Goal: Complete application form: Complete application form

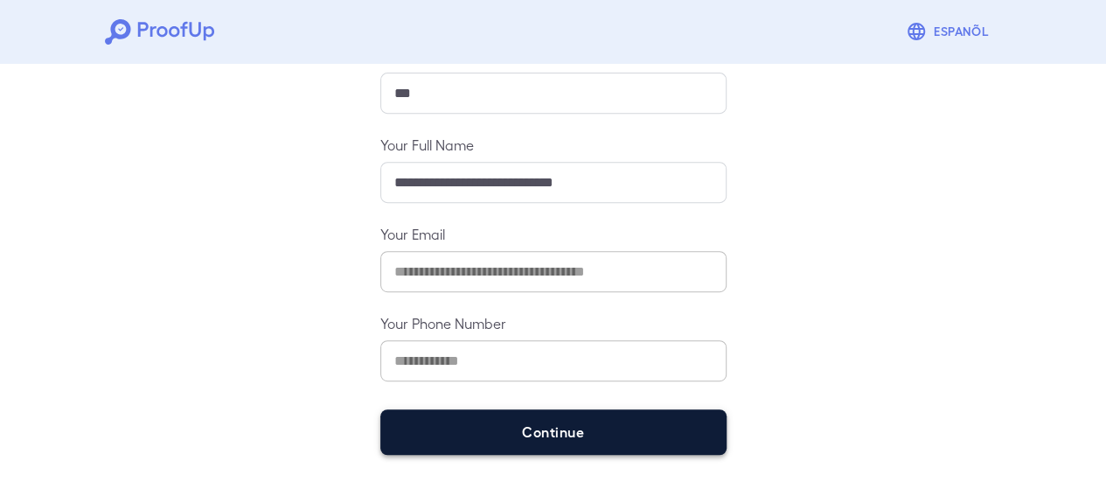
click at [530, 427] on button "Continue" at bounding box center [553, 431] width 346 height 45
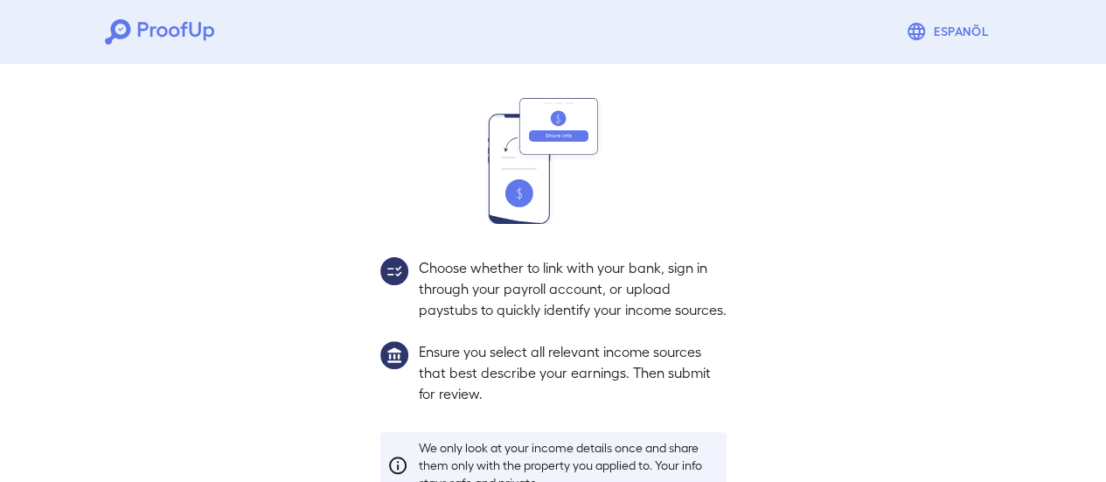
scroll to position [285, 0]
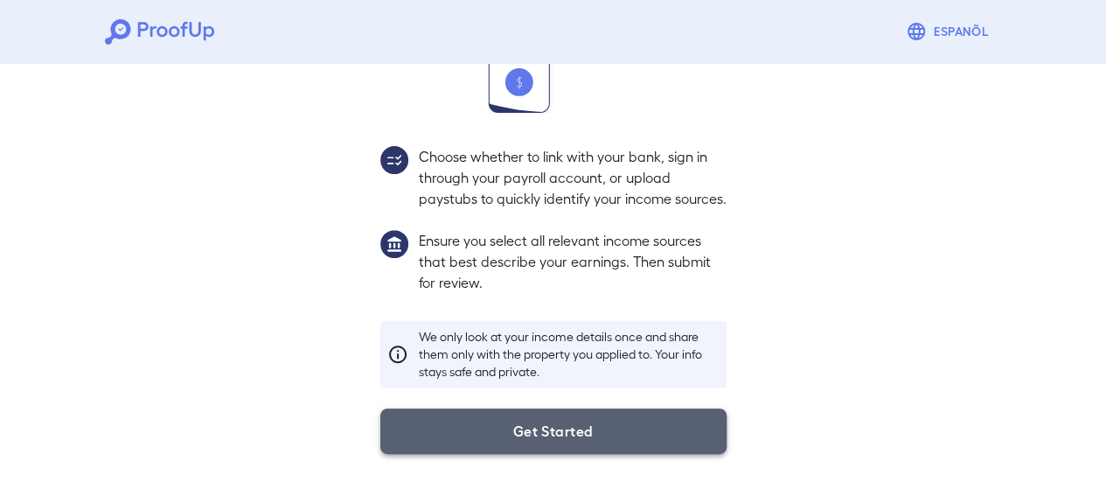
click at [610, 429] on button "Get Started" at bounding box center [553, 430] width 346 height 45
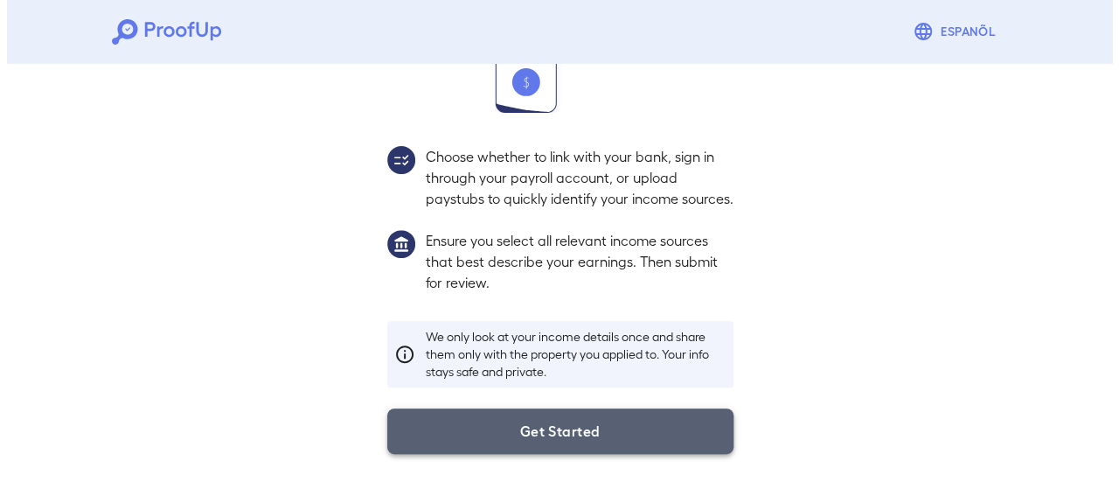
scroll to position [185, 0]
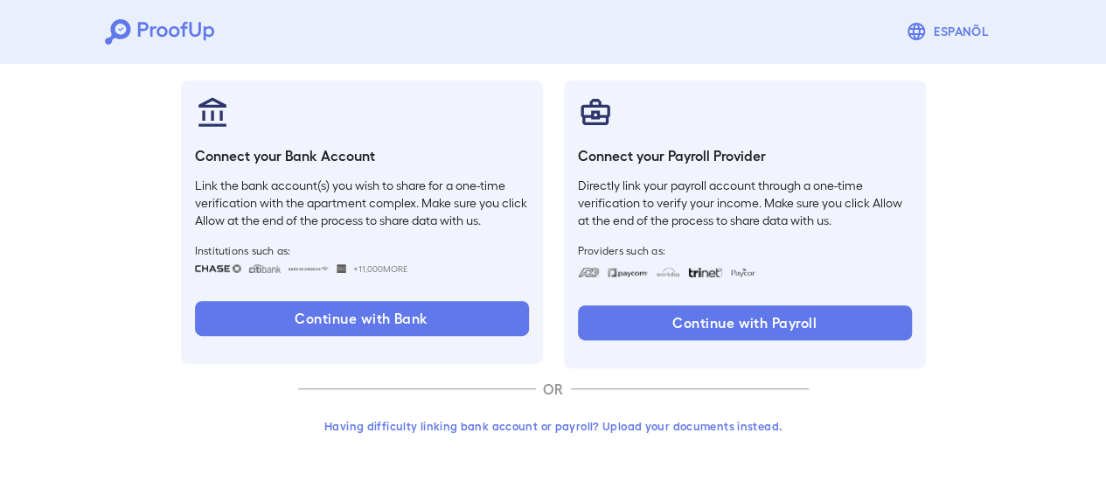
click at [649, 426] on button "Having difficulty linking bank account or payroll? Upload your documents instea…" at bounding box center [553, 425] width 511 height 31
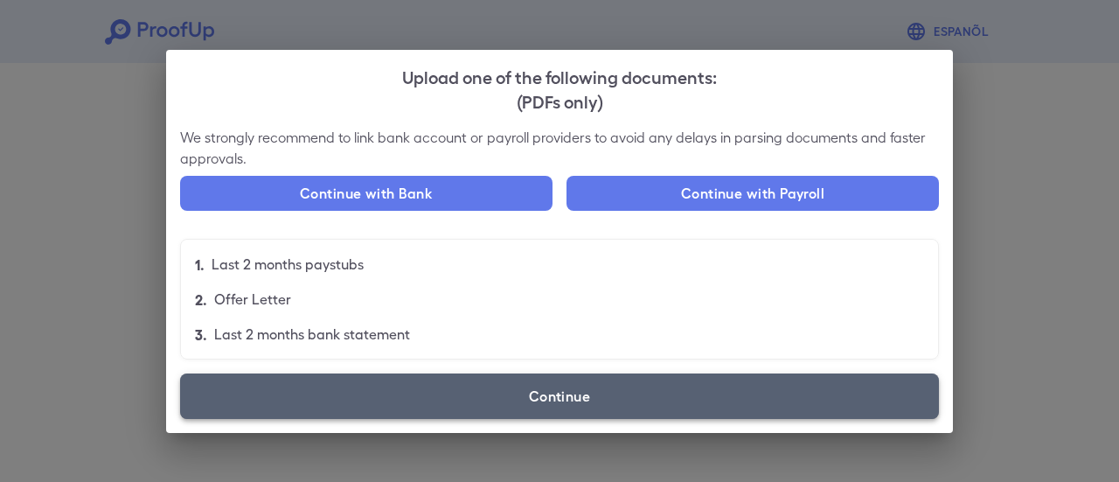
click at [561, 391] on label "Continue" at bounding box center [559, 395] width 759 height 45
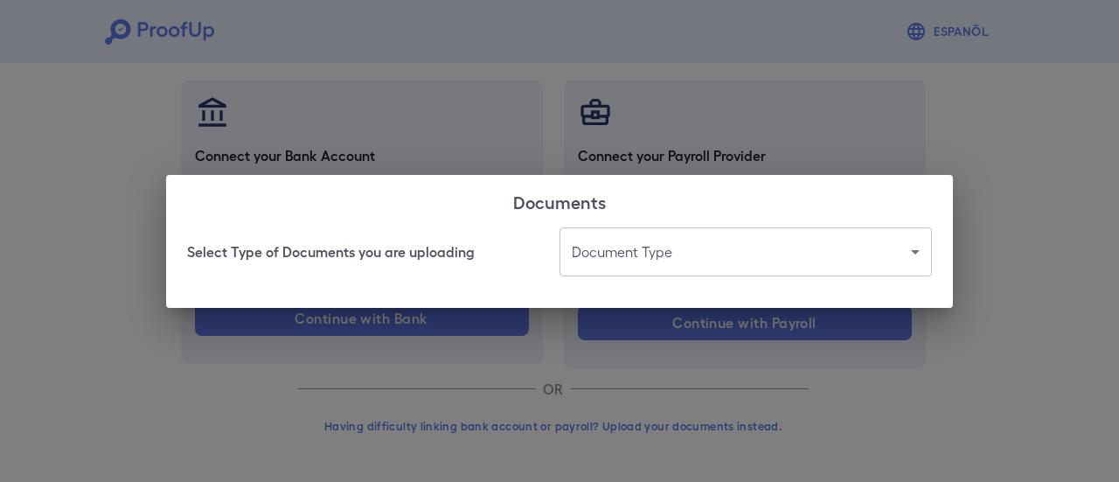
click at [668, 253] on body "Espanõl Go back How Would You Like to Verify Your Income? There are multiple wa…" at bounding box center [559, 149] width 1119 height 668
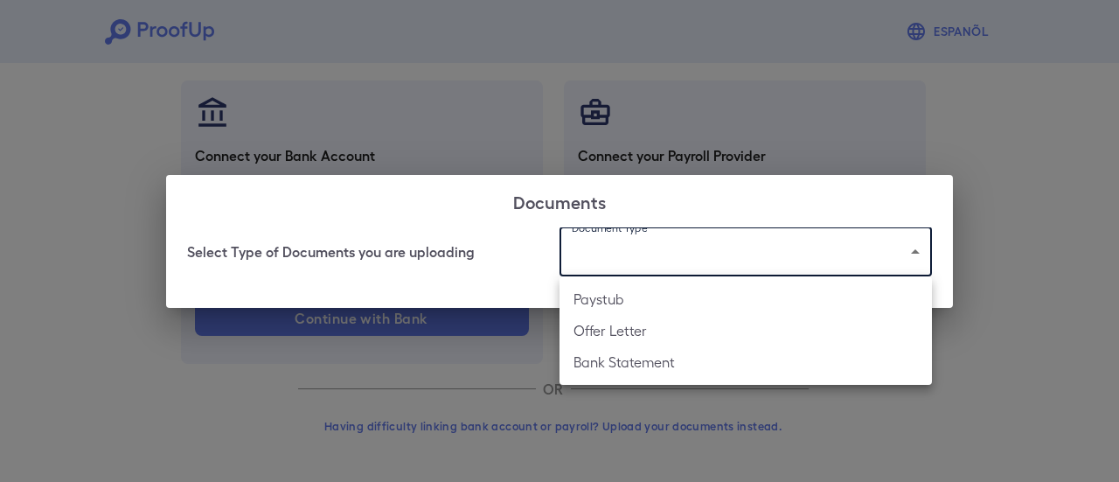
click at [650, 298] on li "Paystub" at bounding box center [746, 298] width 372 height 31
type input "*******"
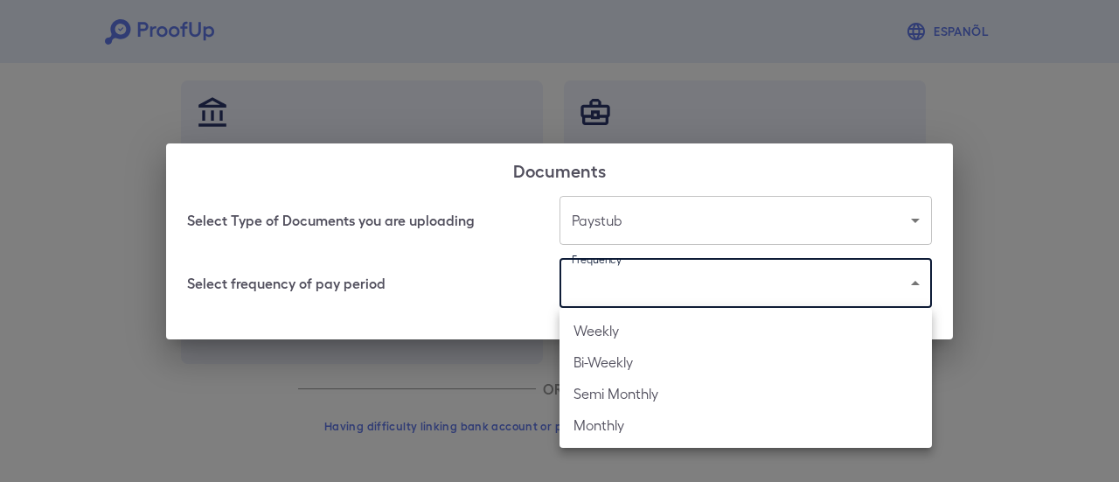
click at [656, 282] on body "Espanõl Go back How Would You Like to Verify Your Income? There are multiple wa…" at bounding box center [559, 149] width 1119 height 668
click at [645, 330] on li "Weekly" at bounding box center [746, 330] width 372 height 31
type input "******"
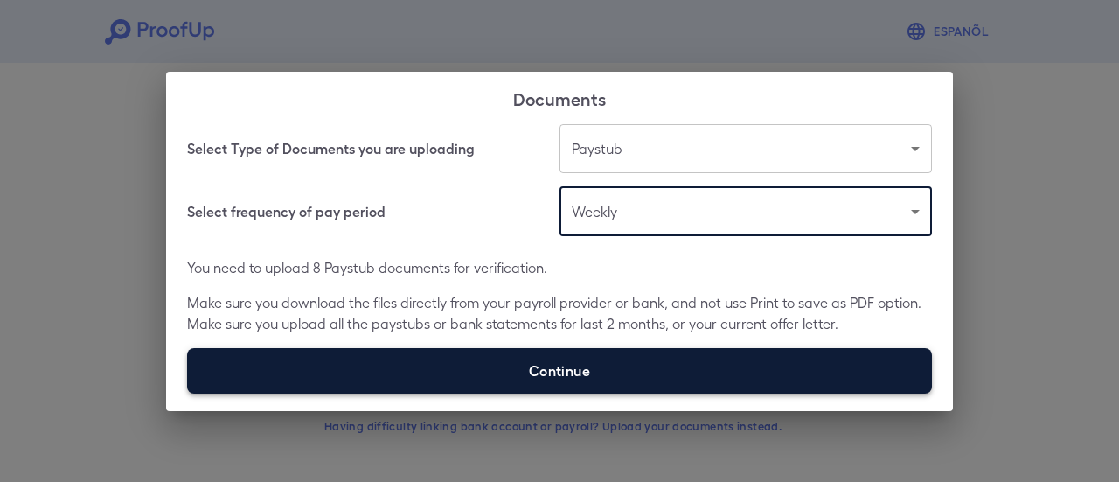
click at [607, 367] on label "Continue" at bounding box center [559, 370] width 745 height 45
click at [188, 393] on input "Continue" at bounding box center [187, 393] width 1 height 1
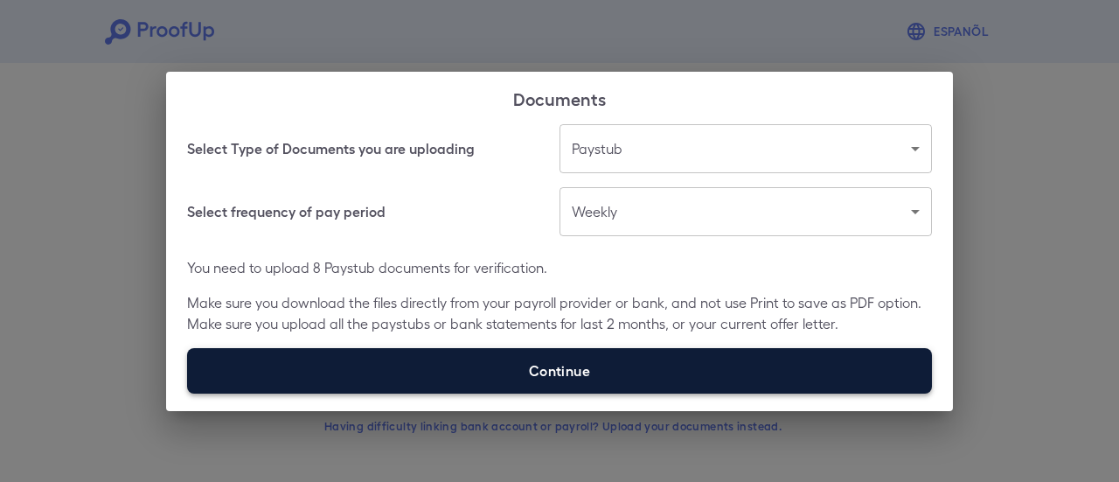
type input "**********"
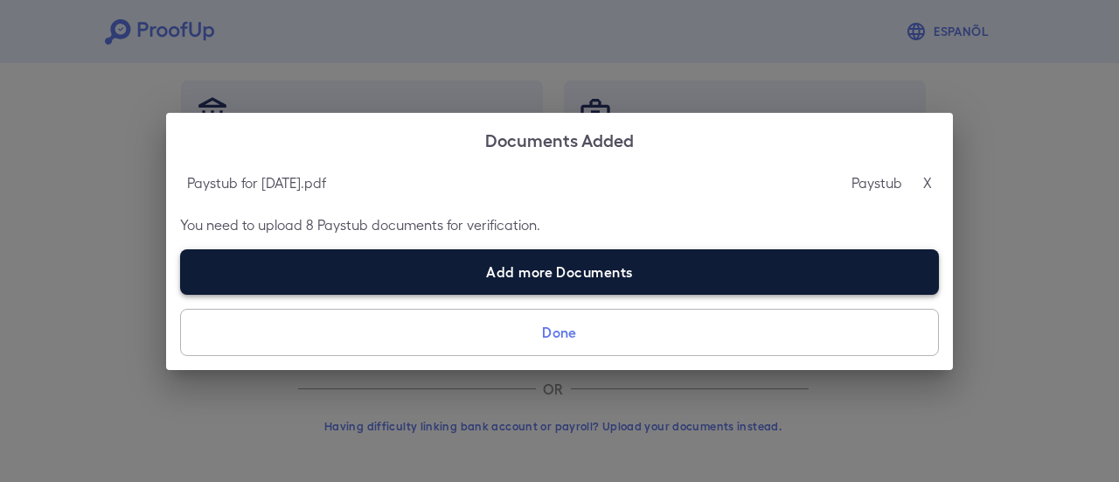
click at [544, 268] on label "Add more Documents" at bounding box center [559, 271] width 759 height 45
click at [181, 294] on input "Add more Documents" at bounding box center [180, 294] width 1 height 1
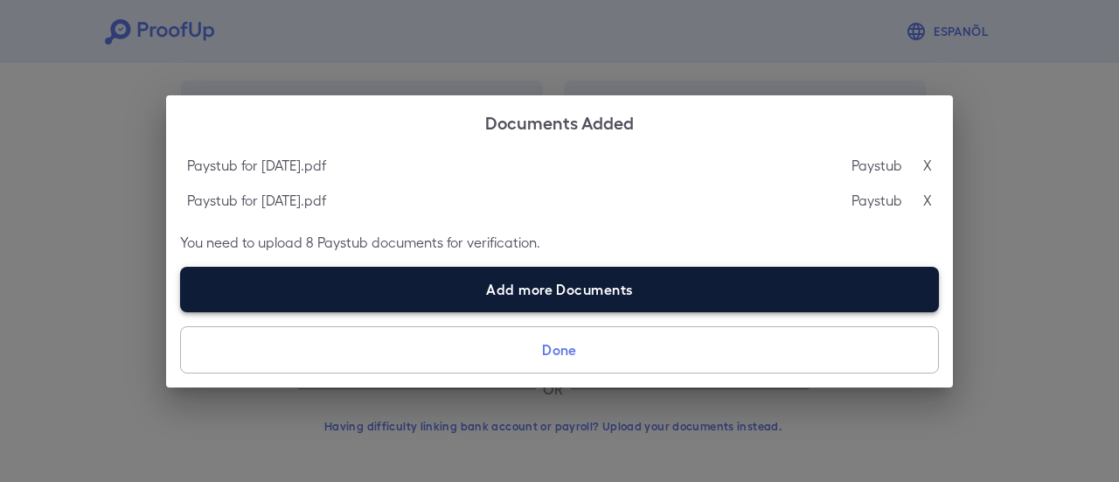
click at [493, 289] on label "Add more Documents" at bounding box center [559, 289] width 759 height 45
click at [181, 311] on input "Add more Documents" at bounding box center [180, 311] width 1 height 1
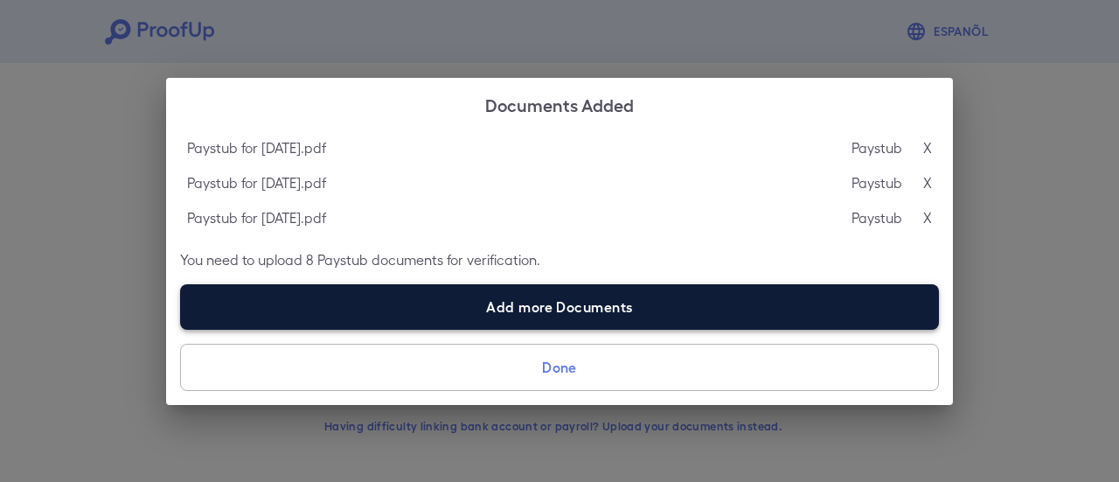
click at [465, 296] on label "Add more Documents" at bounding box center [559, 306] width 759 height 45
click at [181, 329] on input "Add more Documents" at bounding box center [180, 329] width 1 height 1
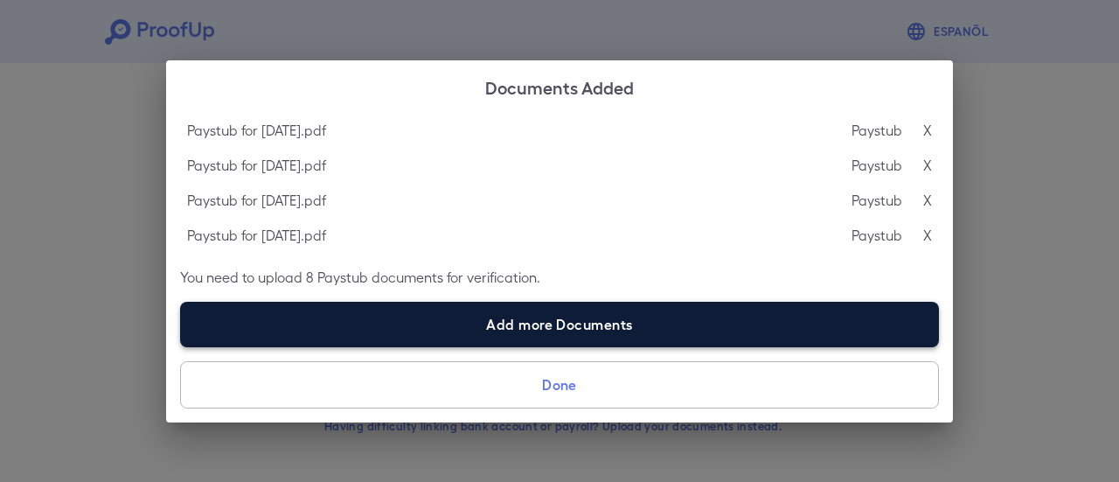
click at [588, 327] on label "Add more Documents" at bounding box center [559, 324] width 759 height 45
click at [181, 346] on input "Add more Documents" at bounding box center [180, 346] width 1 height 1
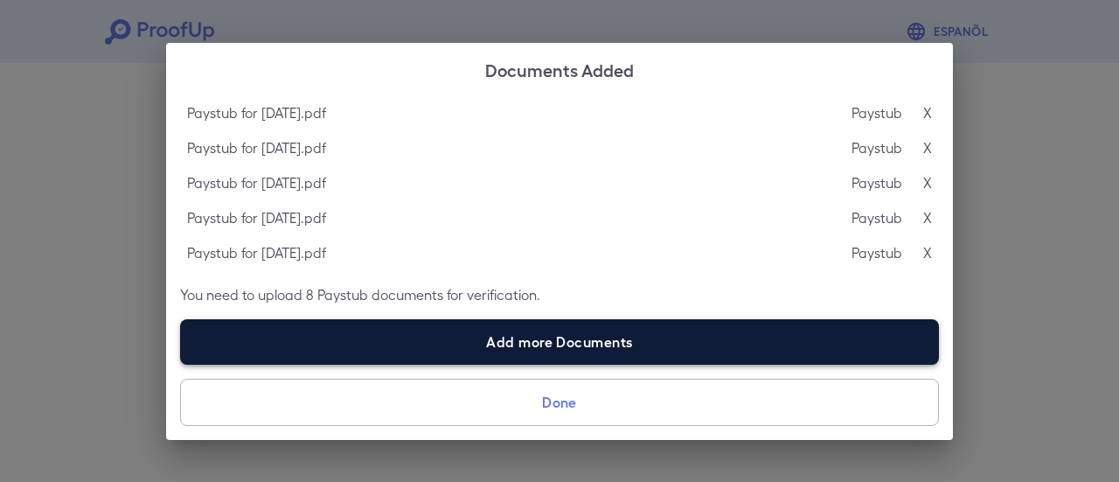
click at [454, 346] on label "Add more Documents" at bounding box center [559, 341] width 759 height 45
click at [181, 364] on input "Add more Documents" at bounding box center [180, 364] width 1 height 1
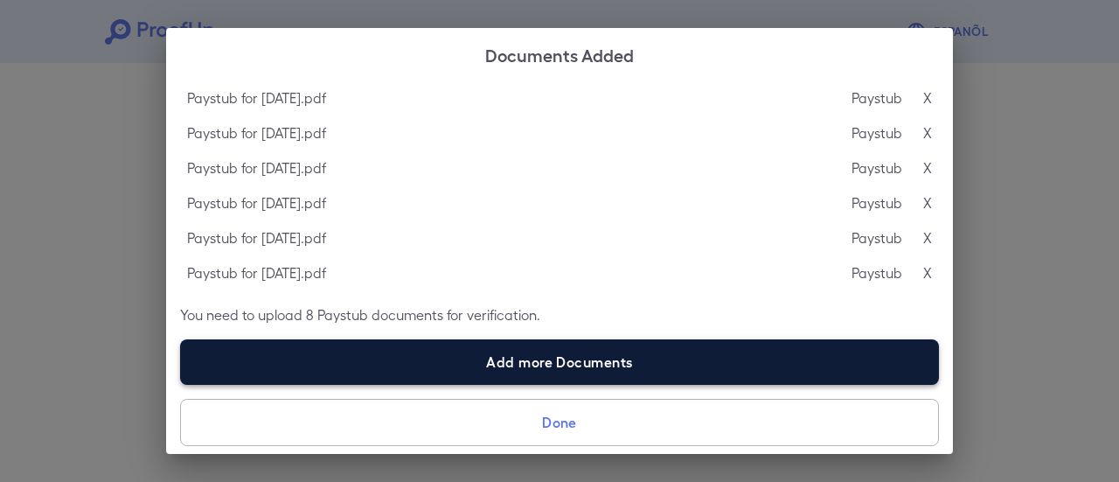
click at [453, 356] on label "Add more Documents" at bounding box center [559, 361] width 759 height 45
click at [181, 384] on input "Add more Documents" at bounding box center [180, 384] width 1 height 1
type input "**********"
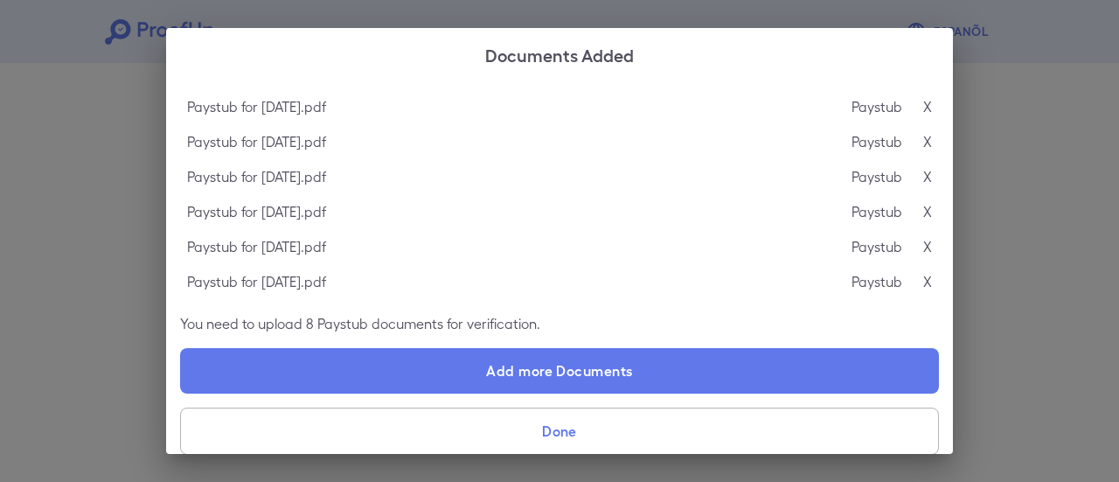
scroll to position [40, 0]
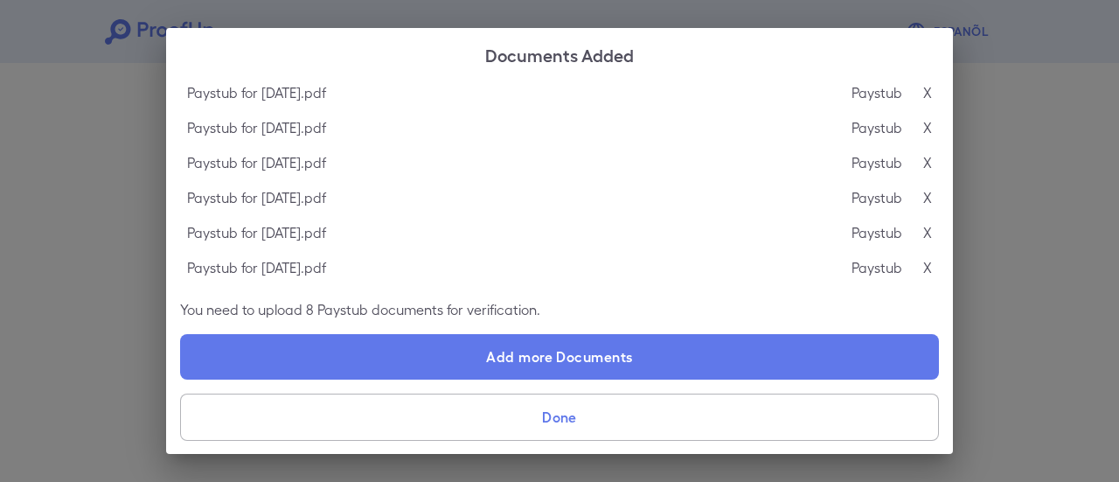
click at [570, 412] on button "Done" at bounding box center [559, 416] width 759 height 47
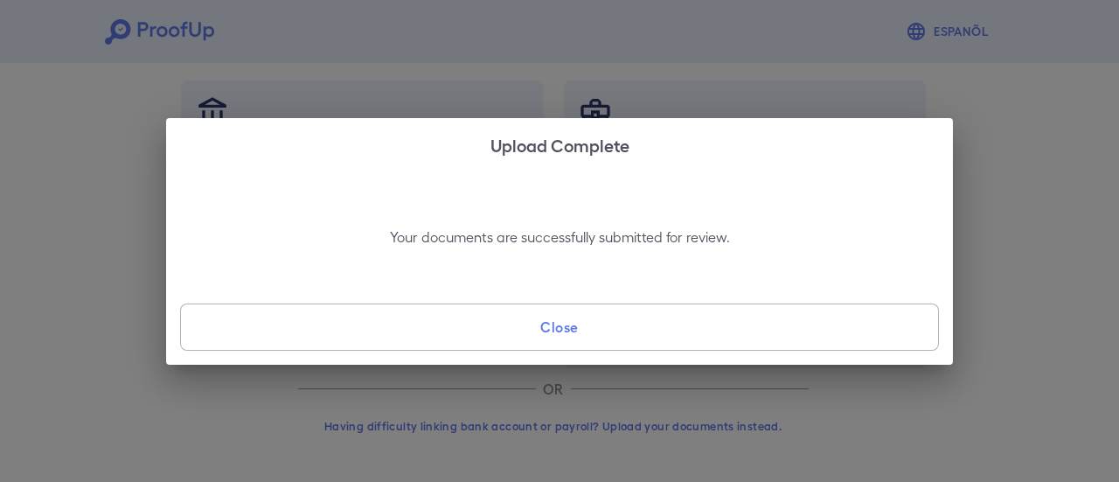
click at [586, 333] on button "Close" at bounding box center [559, 326] width 759 height 47
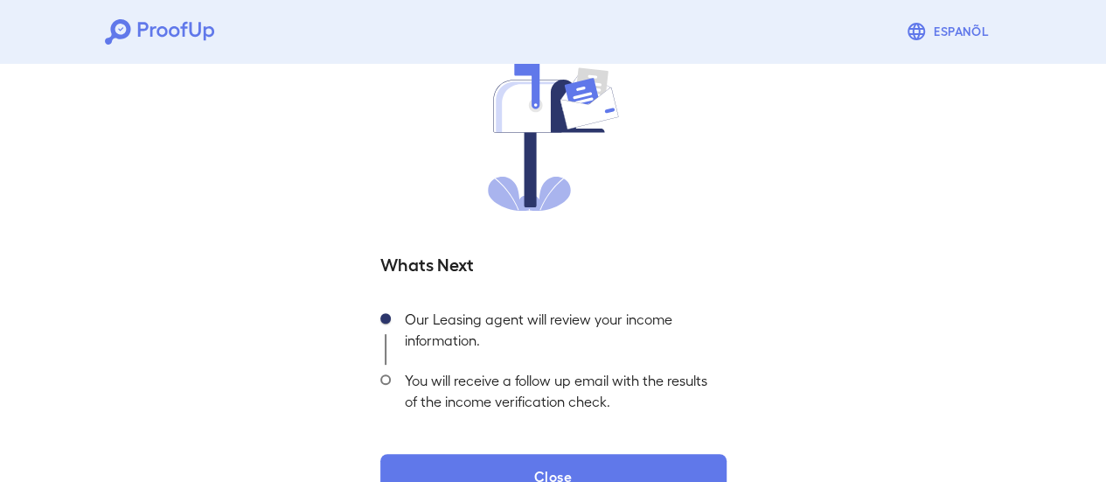
scroll to position [188, 0]
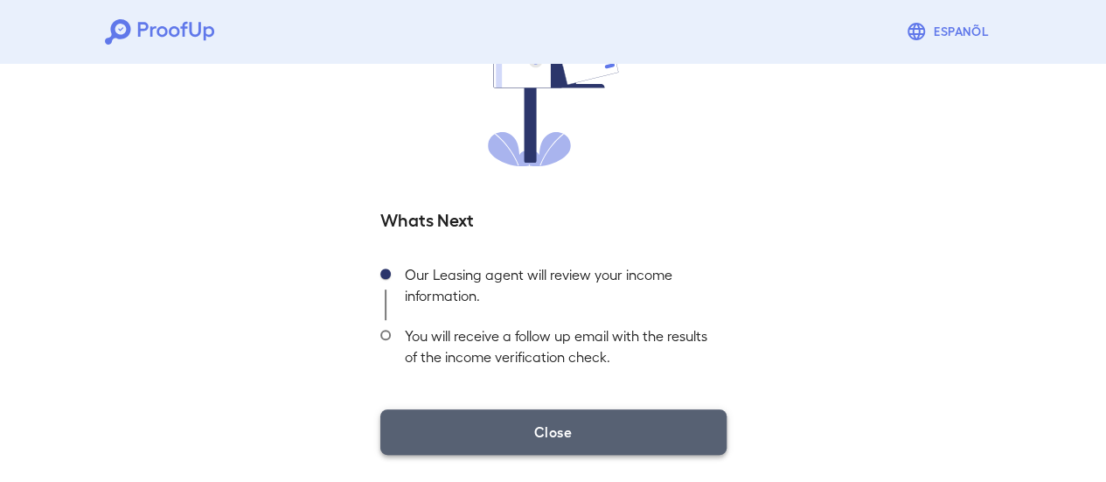
click at [576, 424] on button "Close" at bounding box center [553, 431] width 346 height 45
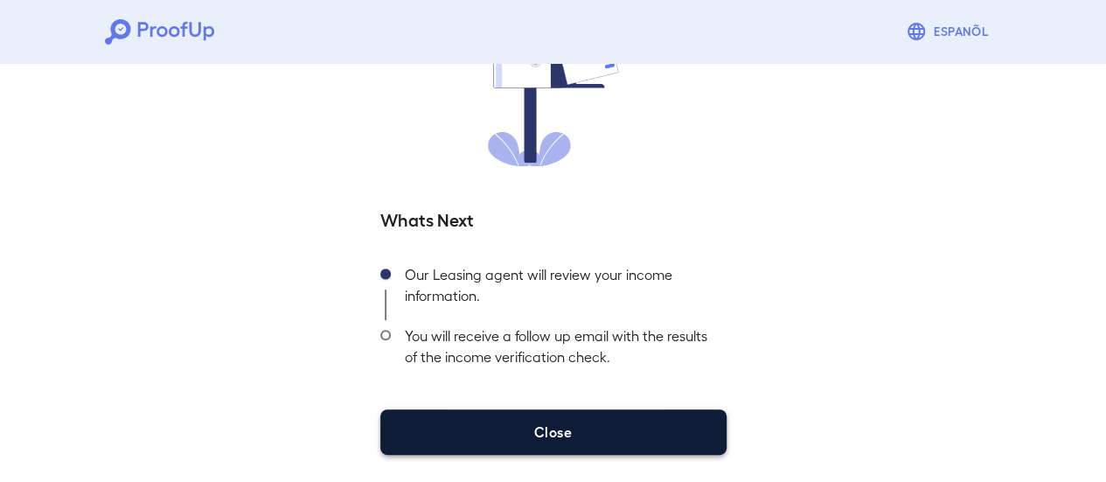
click at [609, 435] on button "Close" at bounding box center [553, 431] width 346 height 45
click at [655, 428] on button "Close" at bounding box center [553, 431] width 346 height 45
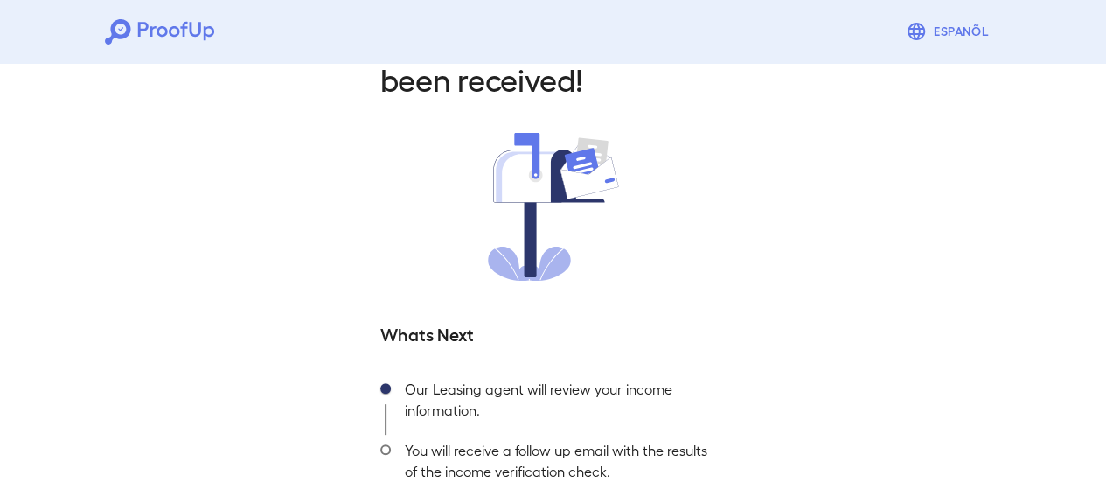
scroll to position [0, 0]
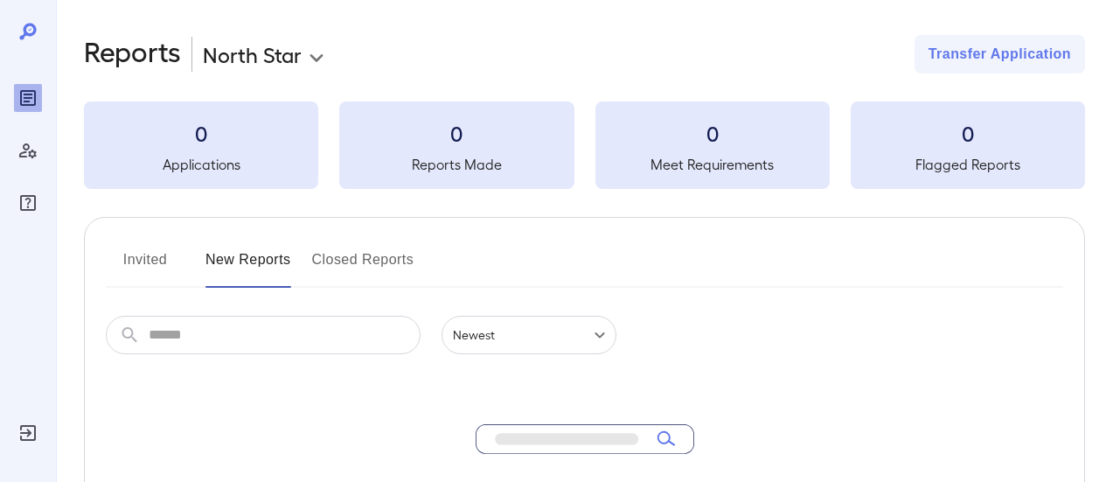
scroll to position [96, 0]
